Goal: Navigation & Orientation: Find specific page/section

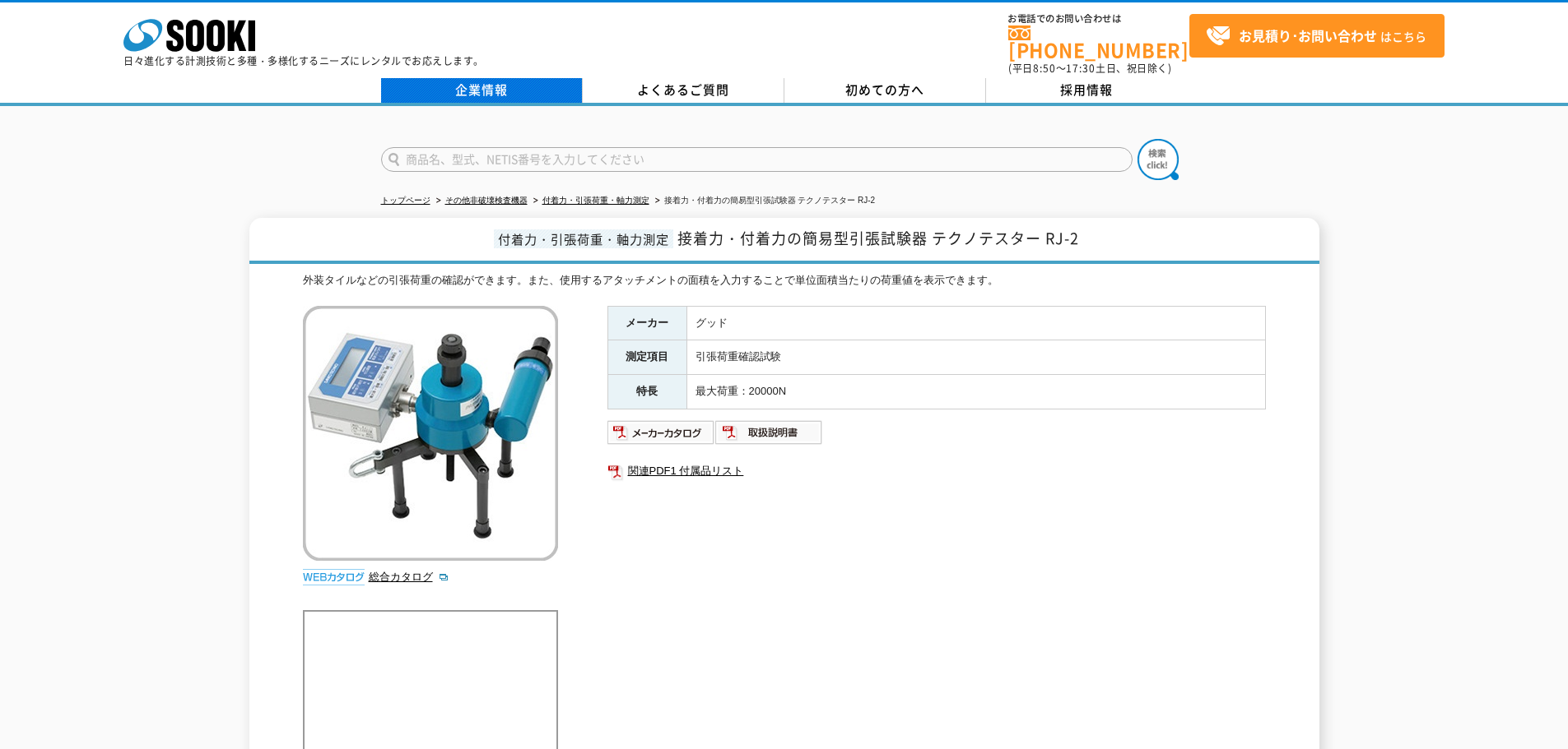
click at [487, 85] on link "企業情報" at bounding box center [482, 90] width 202 height 25
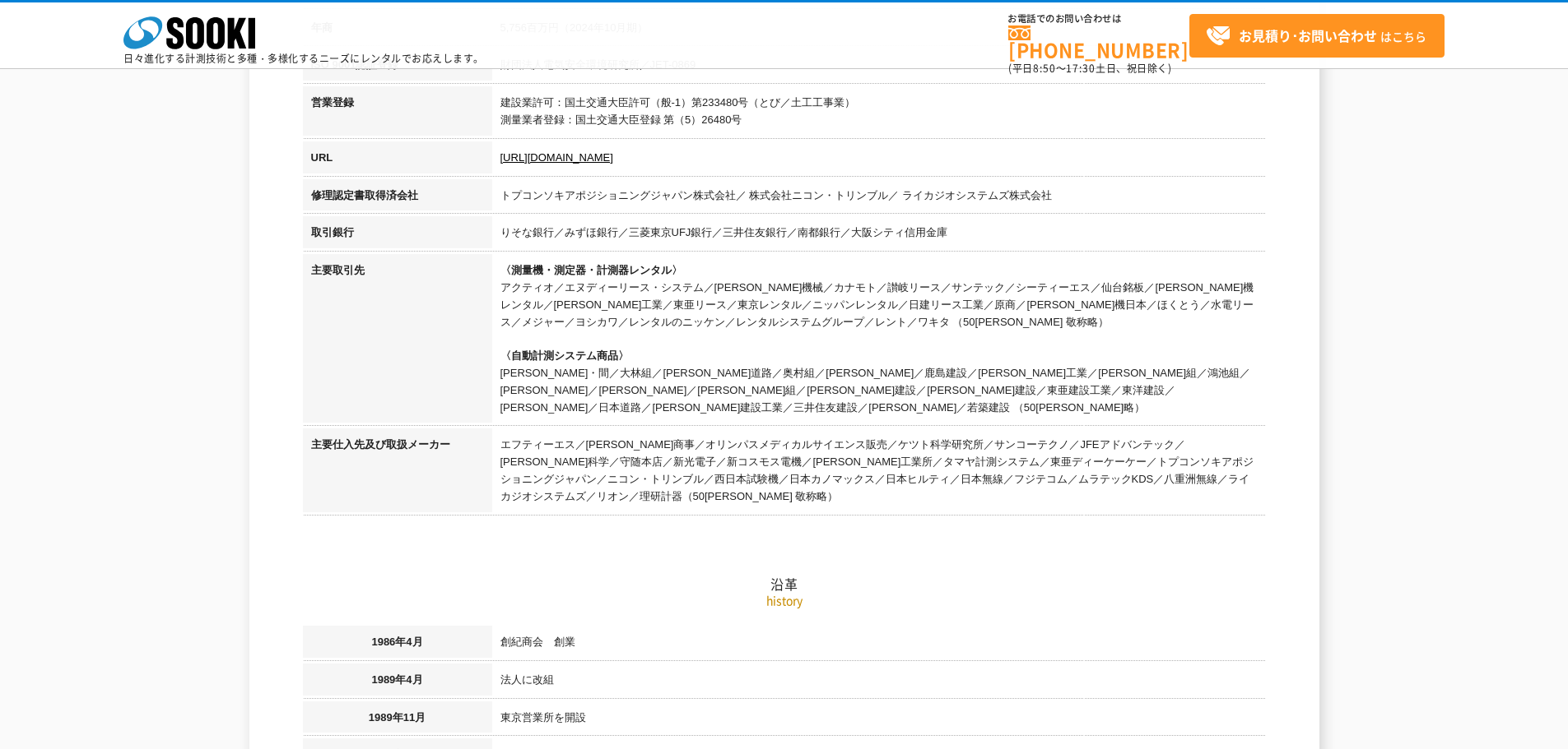
scroll to position [575, 0]
